Goal: Find specific page/section: Find specific page/section

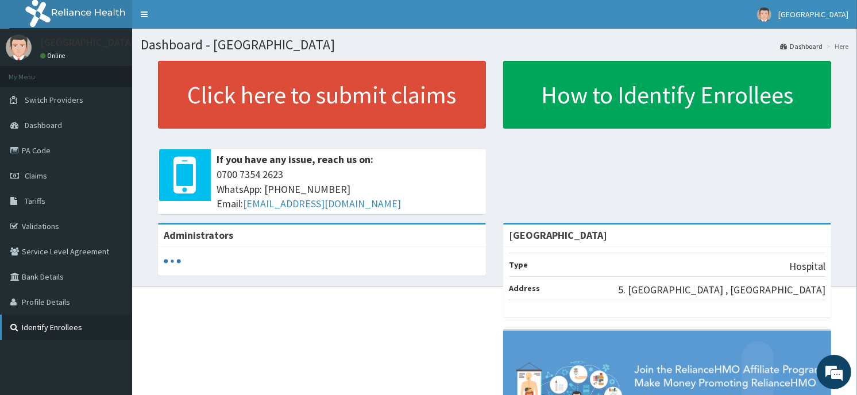
click at [102, 324] on link "Identify Enrollees" at bounding box center [66, 327] width 132 height 25
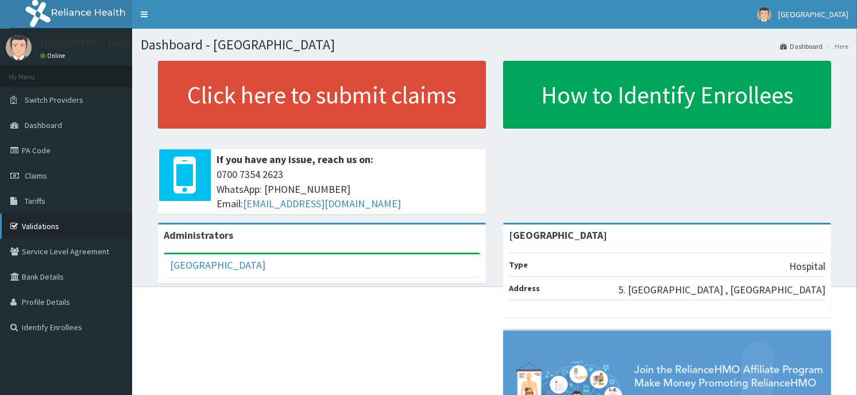
click at [71, 222] on link "Validations" at bounding box center [66, 226] width 132 height 25
